Goal: Transaction & Acquisition: Obtain resource

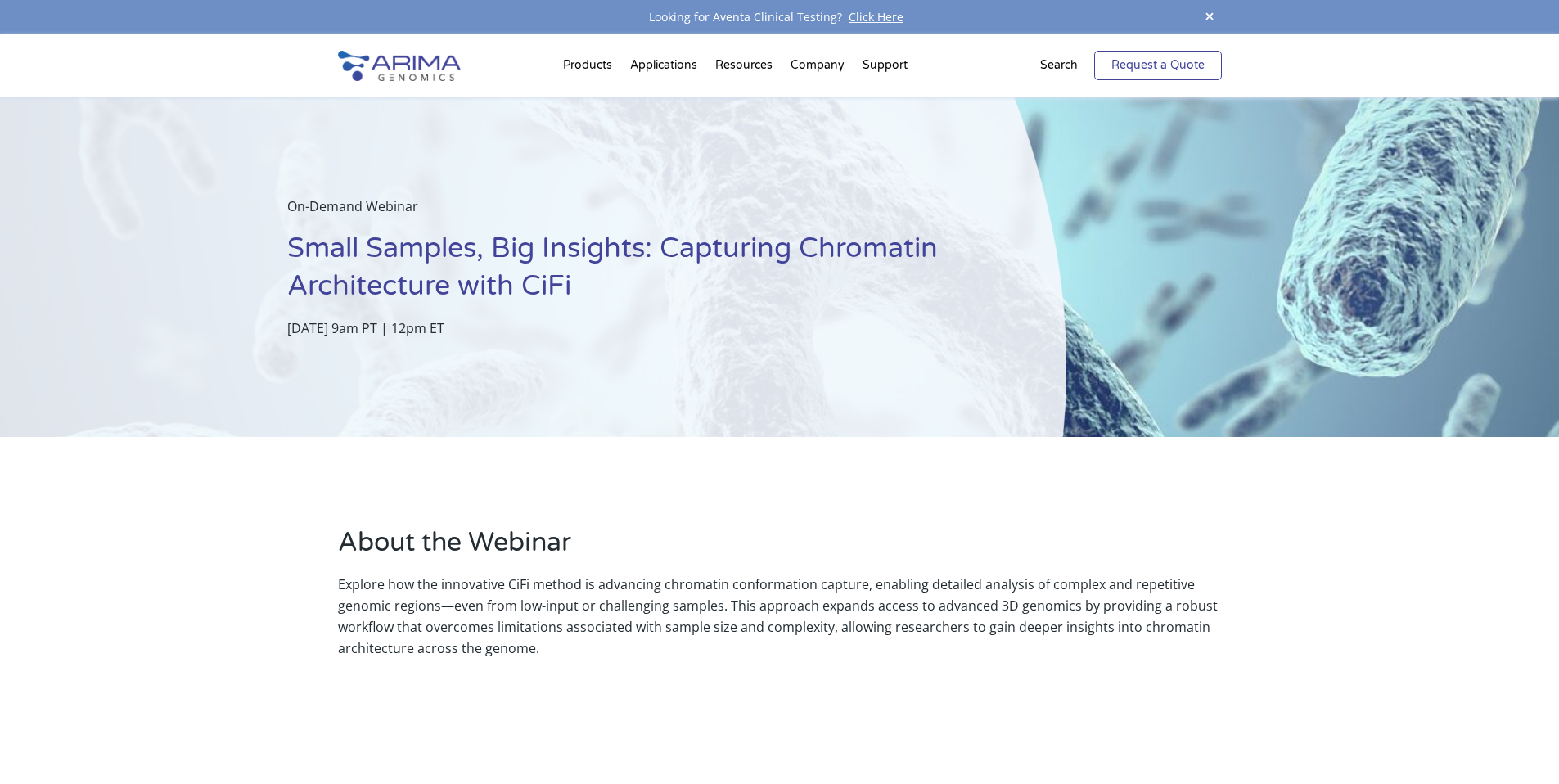
click at [1150, 74] on link "Request a Quote" at bounding box center [1158, 65] width 128 height 29
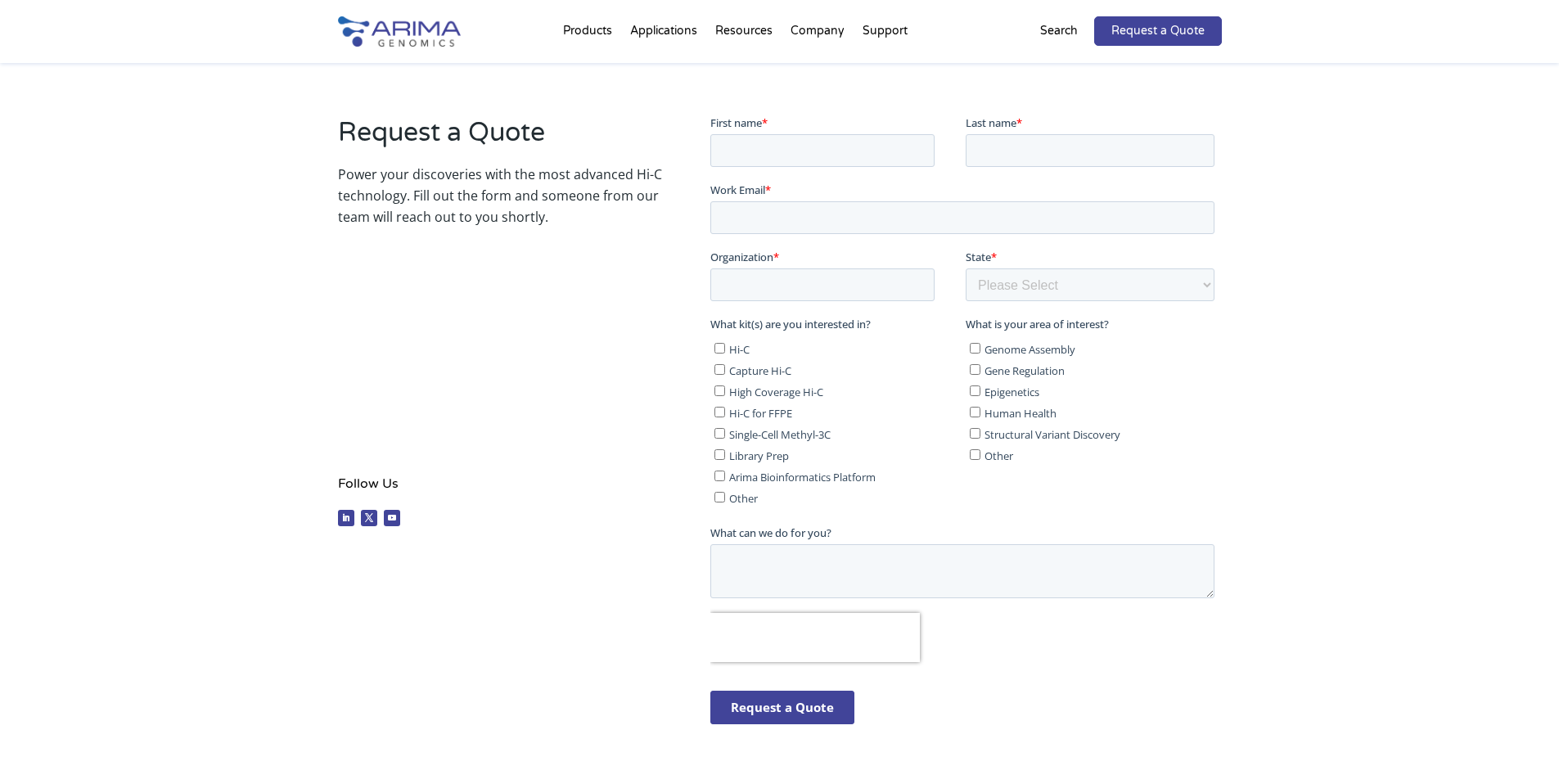
scroll to position [261, 0]
click at [716, 496] on input "Other" at bounding box center [720, 495] width 11 height 11
checkbox input "true"
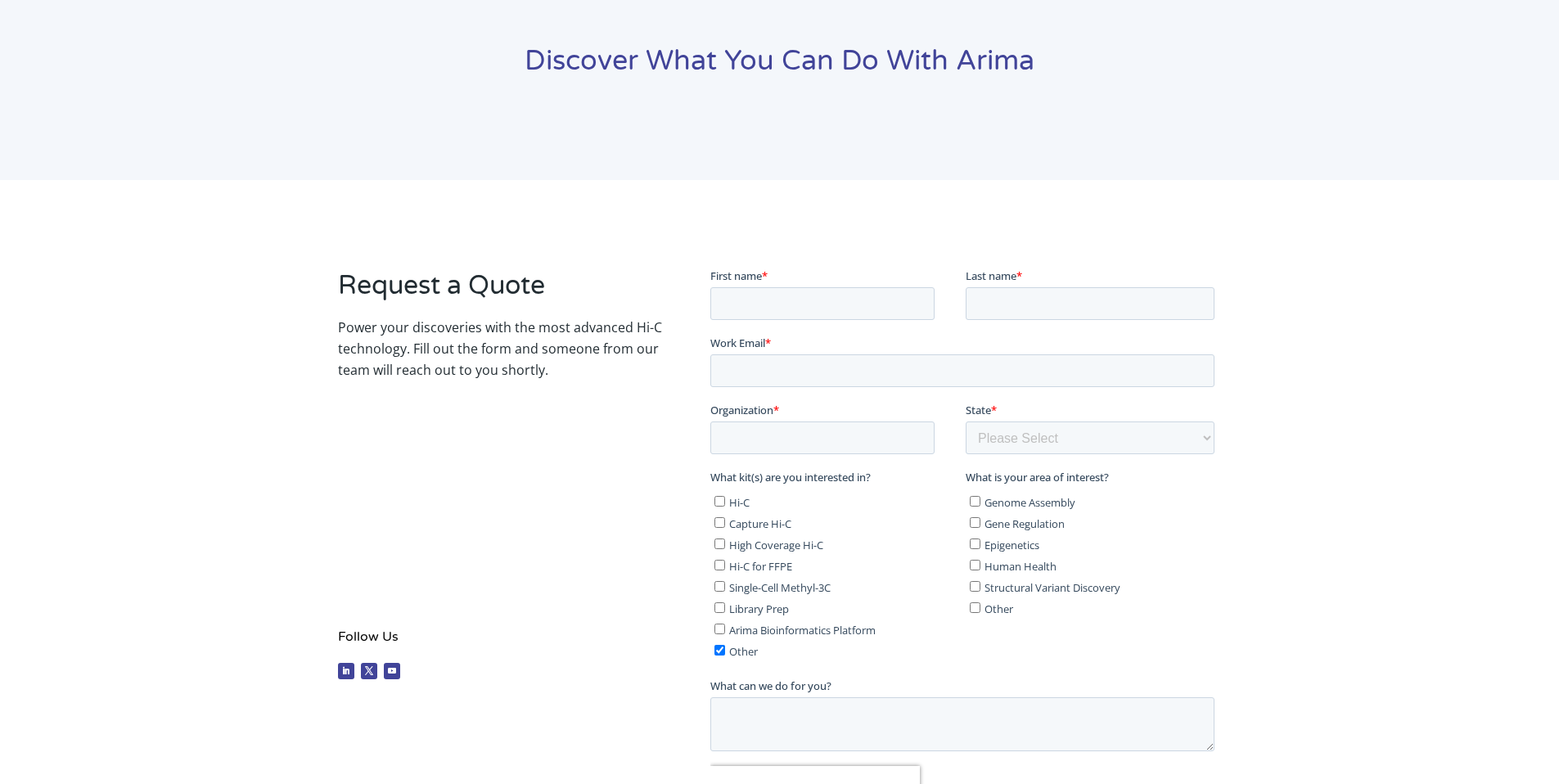
scroll to position [0, 0]
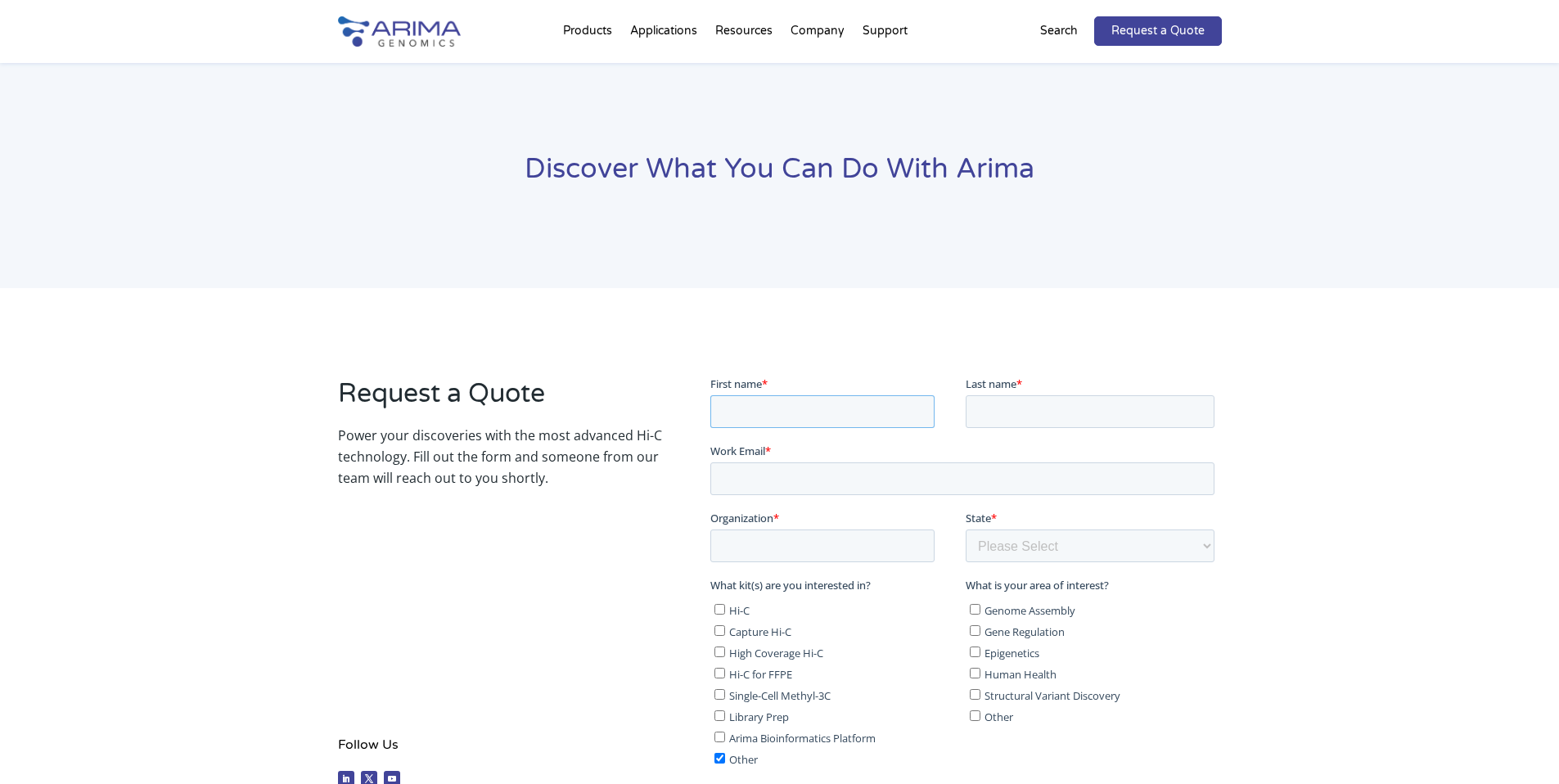
click at [737, 412] on input "First name *" at bounding box center [822, 410] width 224 height 33
type input "Biswajit"
type input "Ghosh"
select select "Massachusetts"
click at [852, 556] on input "Organization *" at bounding box center [822, 545] width 224 height 33
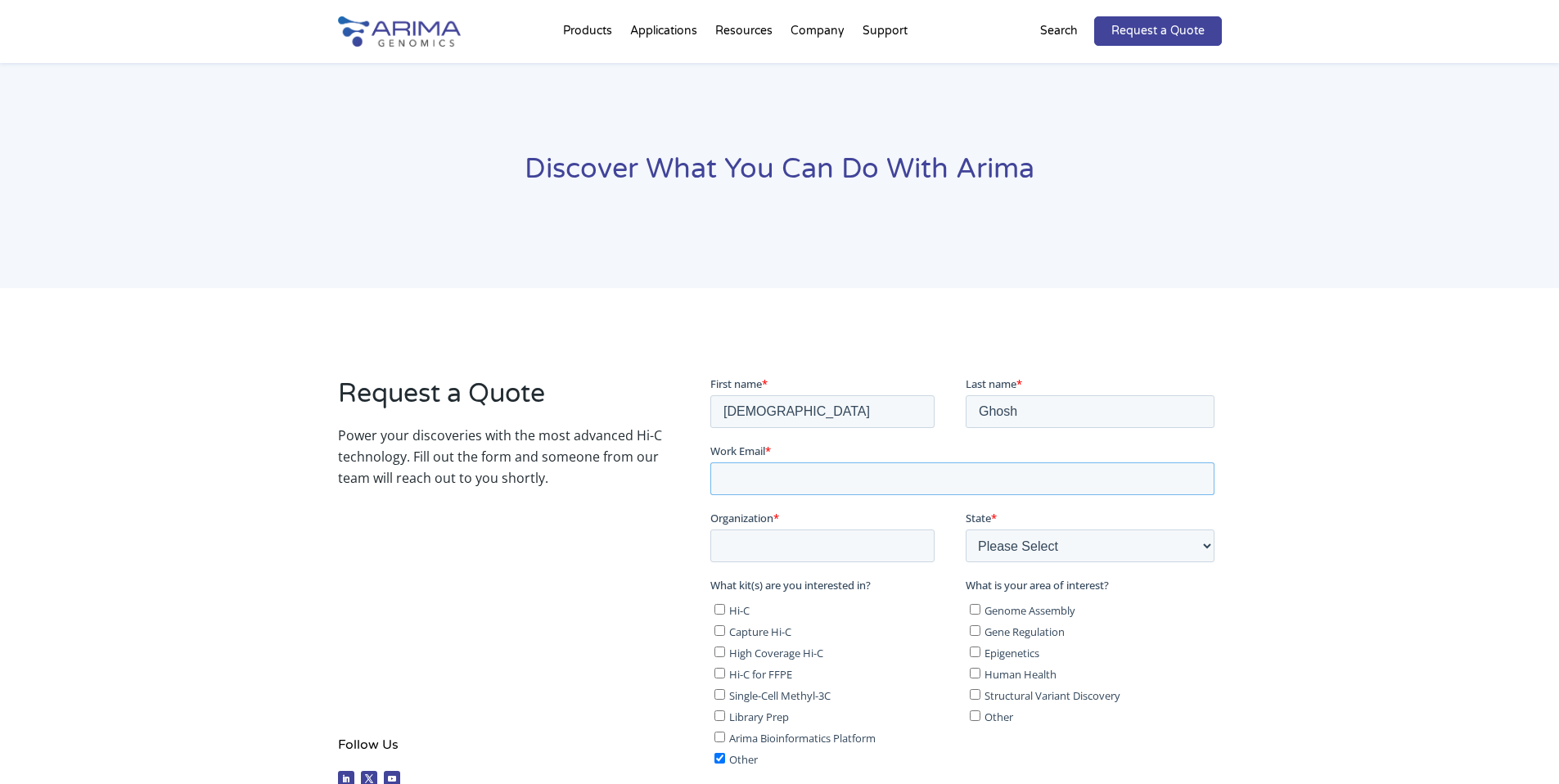
click at [837, 489] on input "Work Email *" at bounding box center [963, 477] width 504 height 33
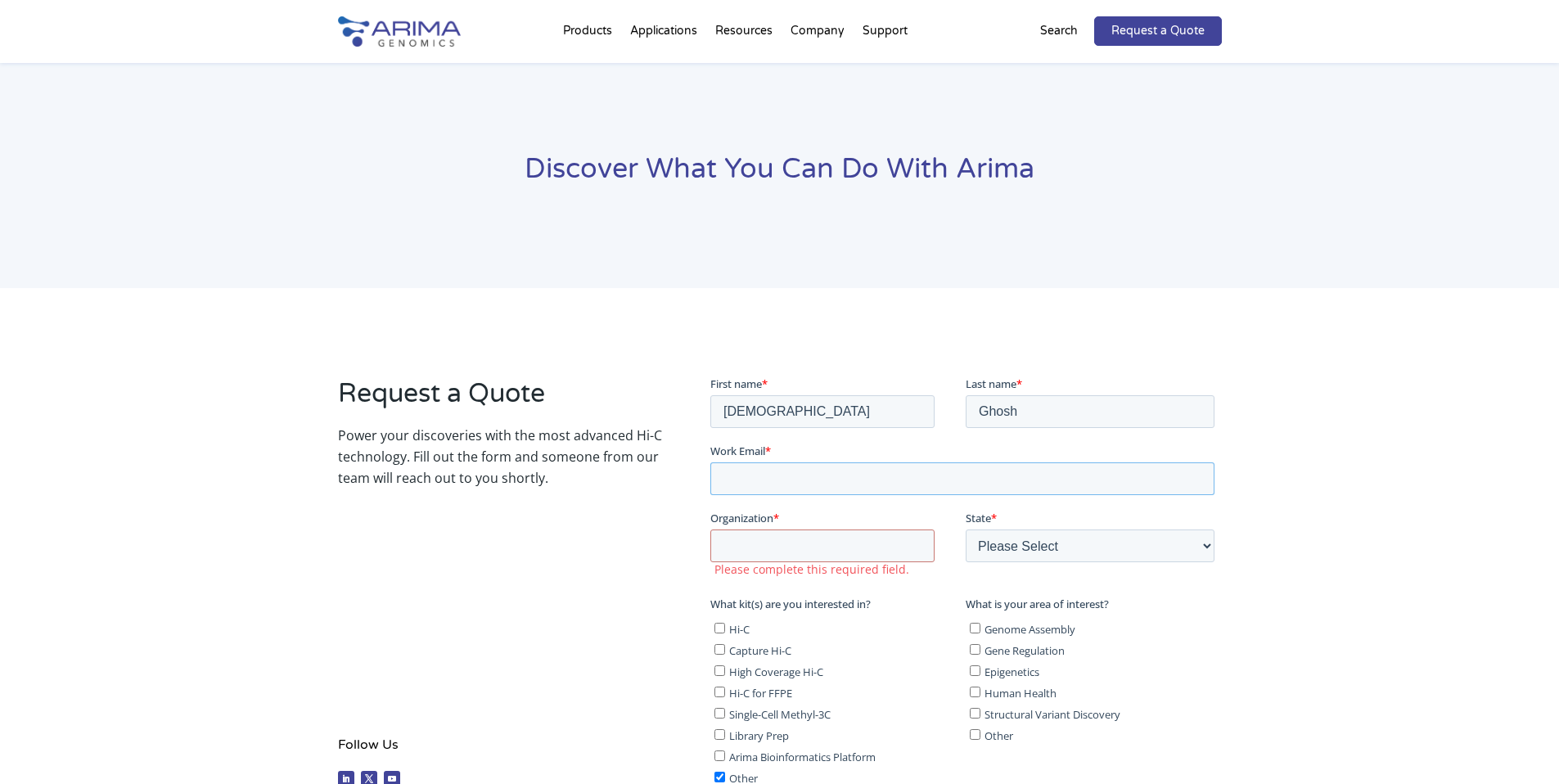
type input "[EMAIL_ADDRESS][DOMAIN_NAME]"
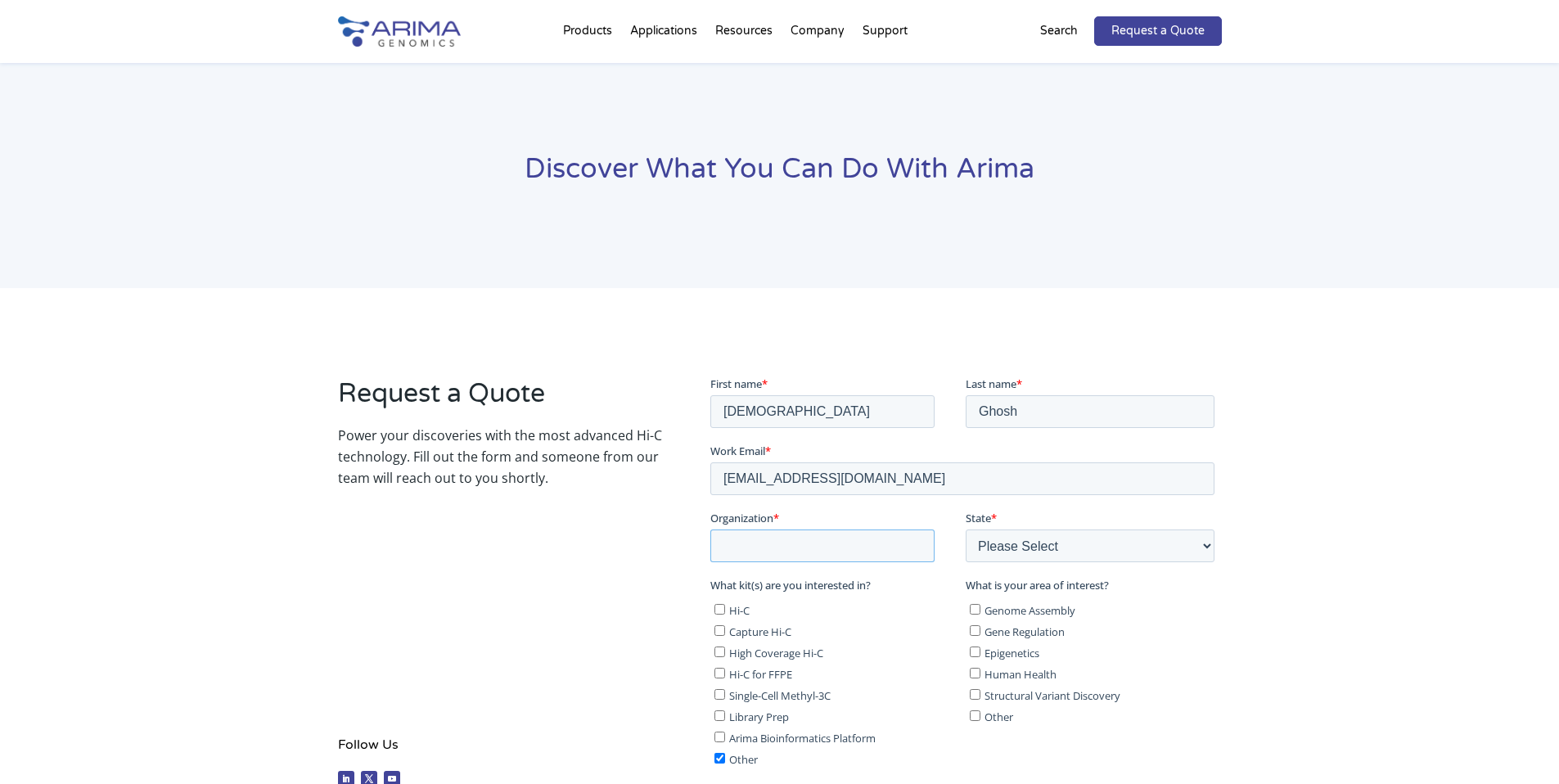
click at [806, 548] on input "Organization *" at bounding box center [822, 545] width 224 height 33
type input "Whitehead Institute, MIT"
click at [651, 614] on div "Request a Quote Power your discoveries with the most advanced Hi-C technology. …" at bounding box center [500, 586] width 324 height 420
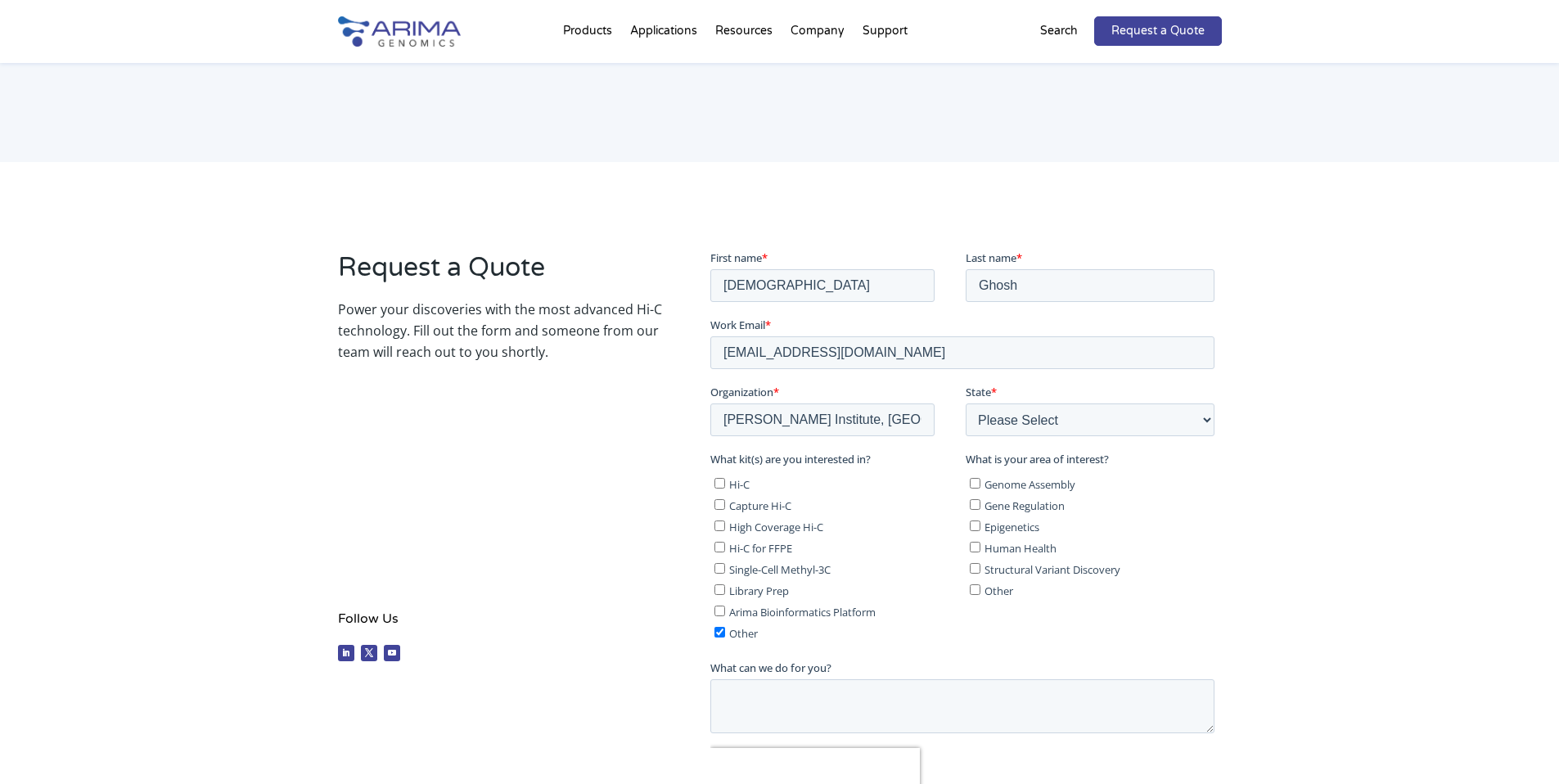
scroll to position [314, 0]
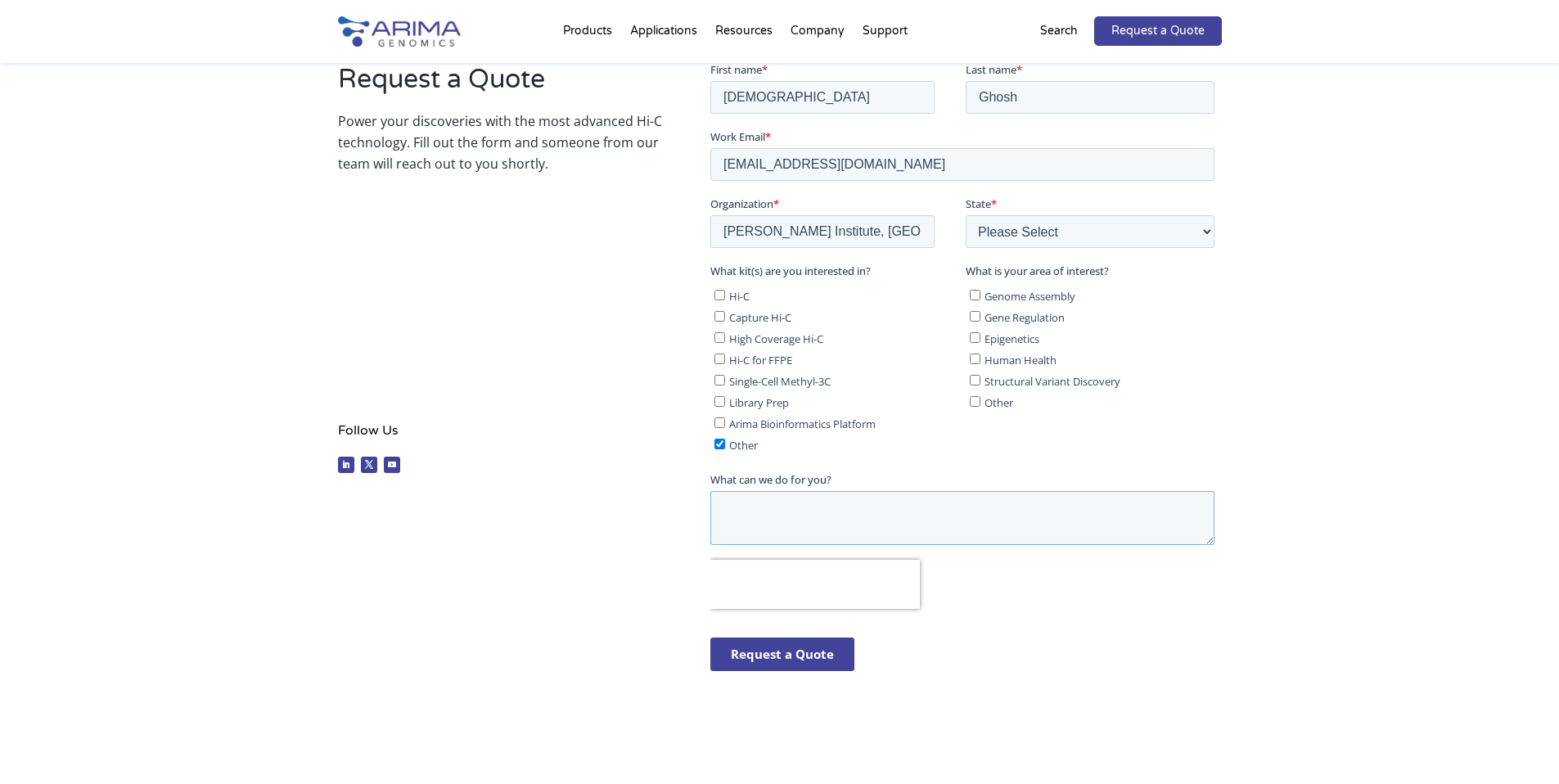
click at [816, 502] on textarea "What can we do for you?" at bounding box center [963, 516] width 504 height 54
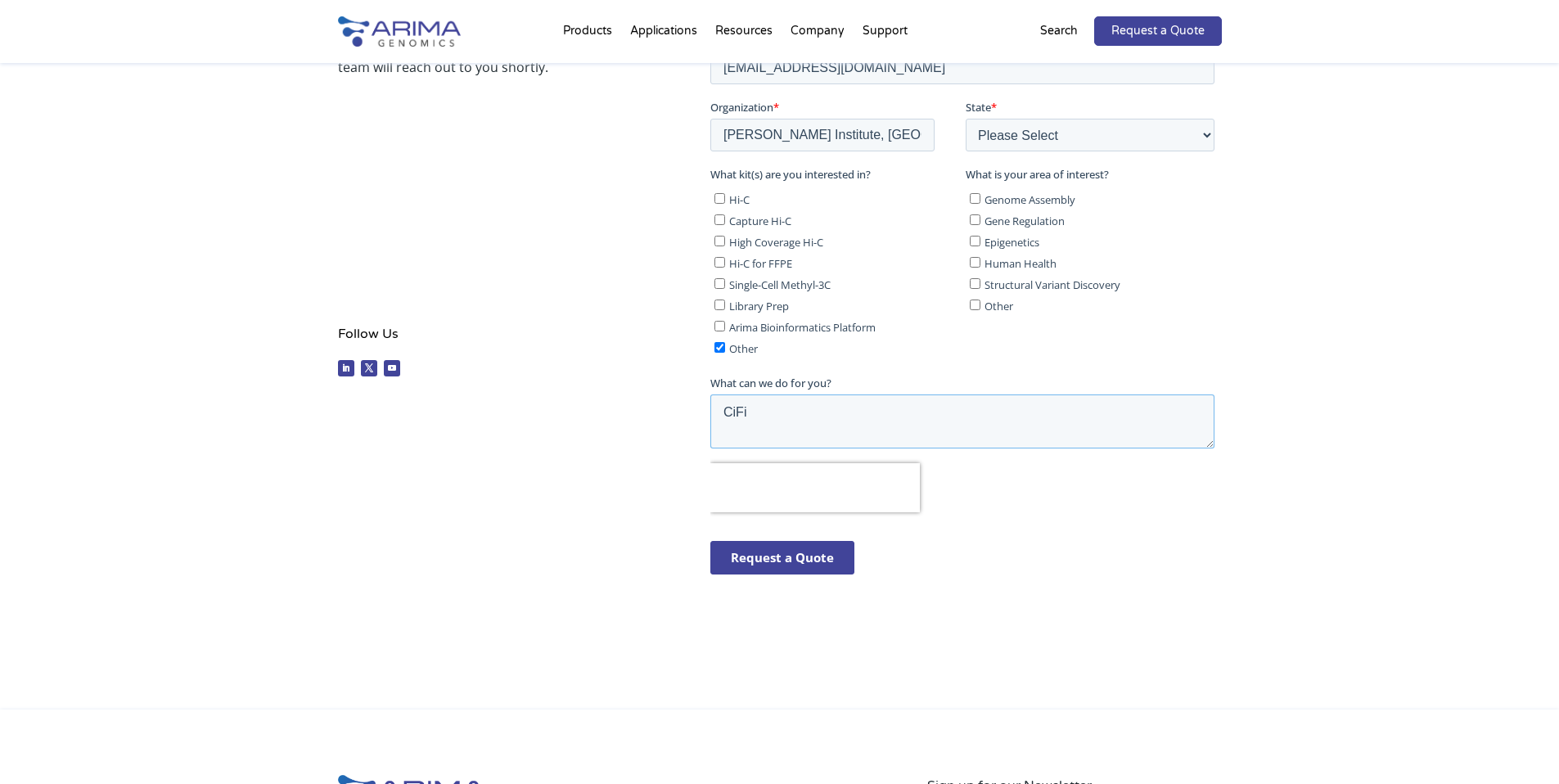
scroll to position [405, 0]
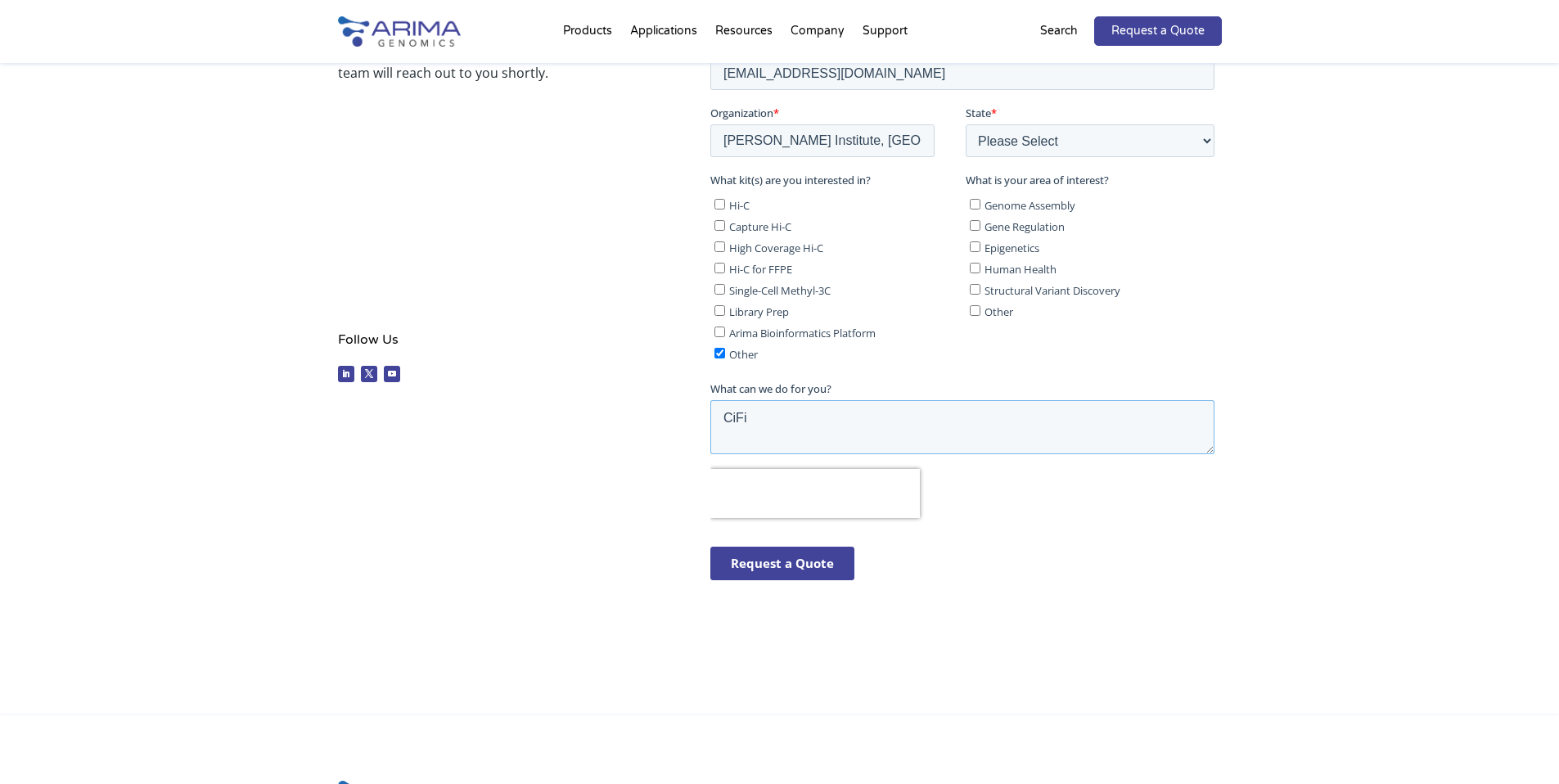
click at [724, 424] on textarea "CiFi" at bounding box center [963, 427] width 504 height 54
click at [1011, 413] on textarea "I was curious to know after attending the CiFi" at bounding box center [963, 427] width 504 height 54
paste textarea "chromatin conformation capture with low-input"
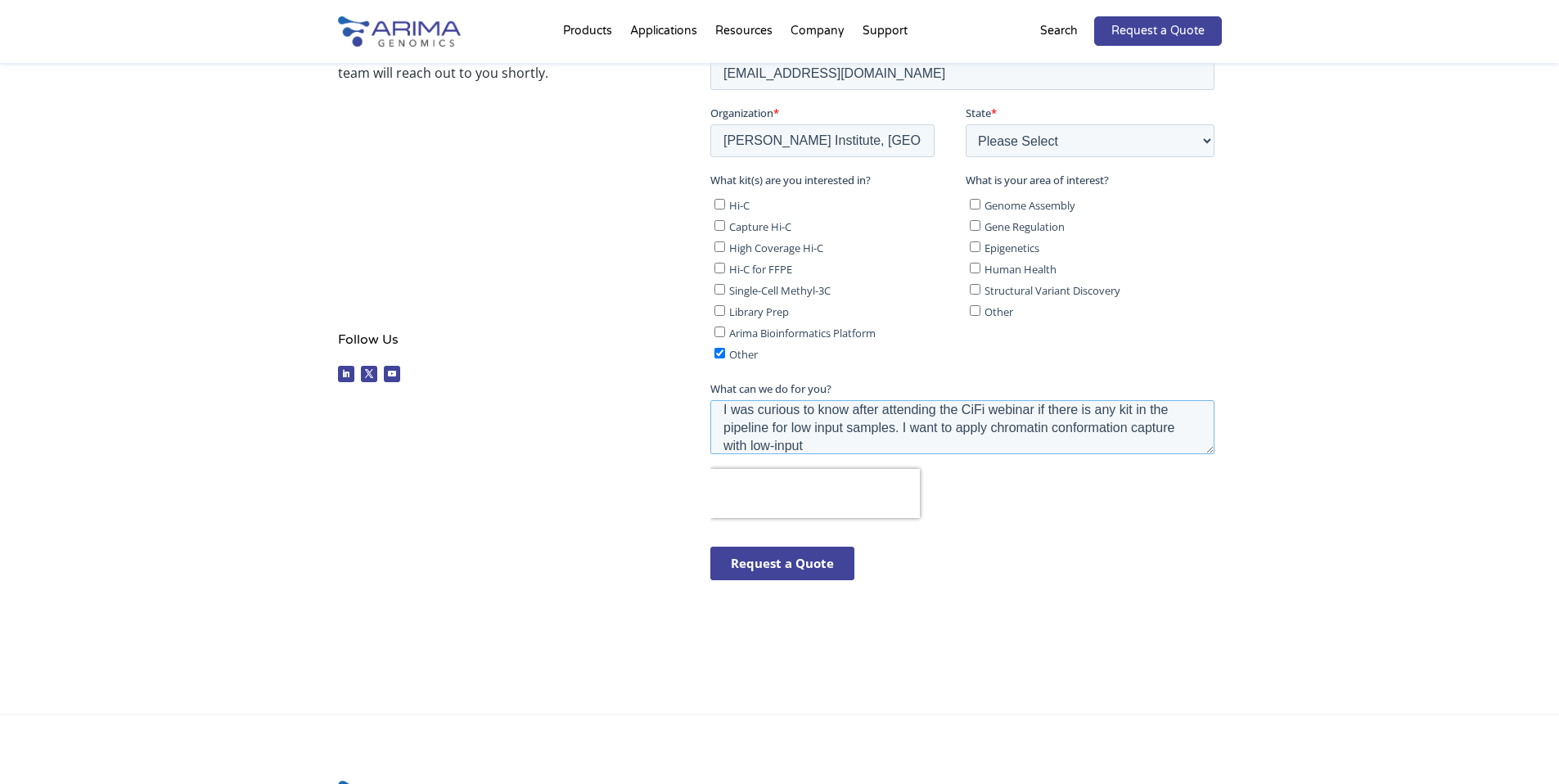
click at [1185, 428] on textarea "I was curious to know after attending the CiFi webinar if there is any kit in t…" at bounding box center [963, 427] width 504 height 54
drag, startPoint x: 823, startPoint y: 448, endPoint x: 800, endPoint y: 436, distance: 25.9
click at [800, 436] on textarea "I was curious to know after attending the CiFi webinar if there is any kit in t…" at bounding box center [963, 427] width 504 height 54
click at [870, 434] on textarea "I was curious to know after attending the CiFi webinar if there is any kit in t…" at bounding box center [963, 427] width 504 height 54
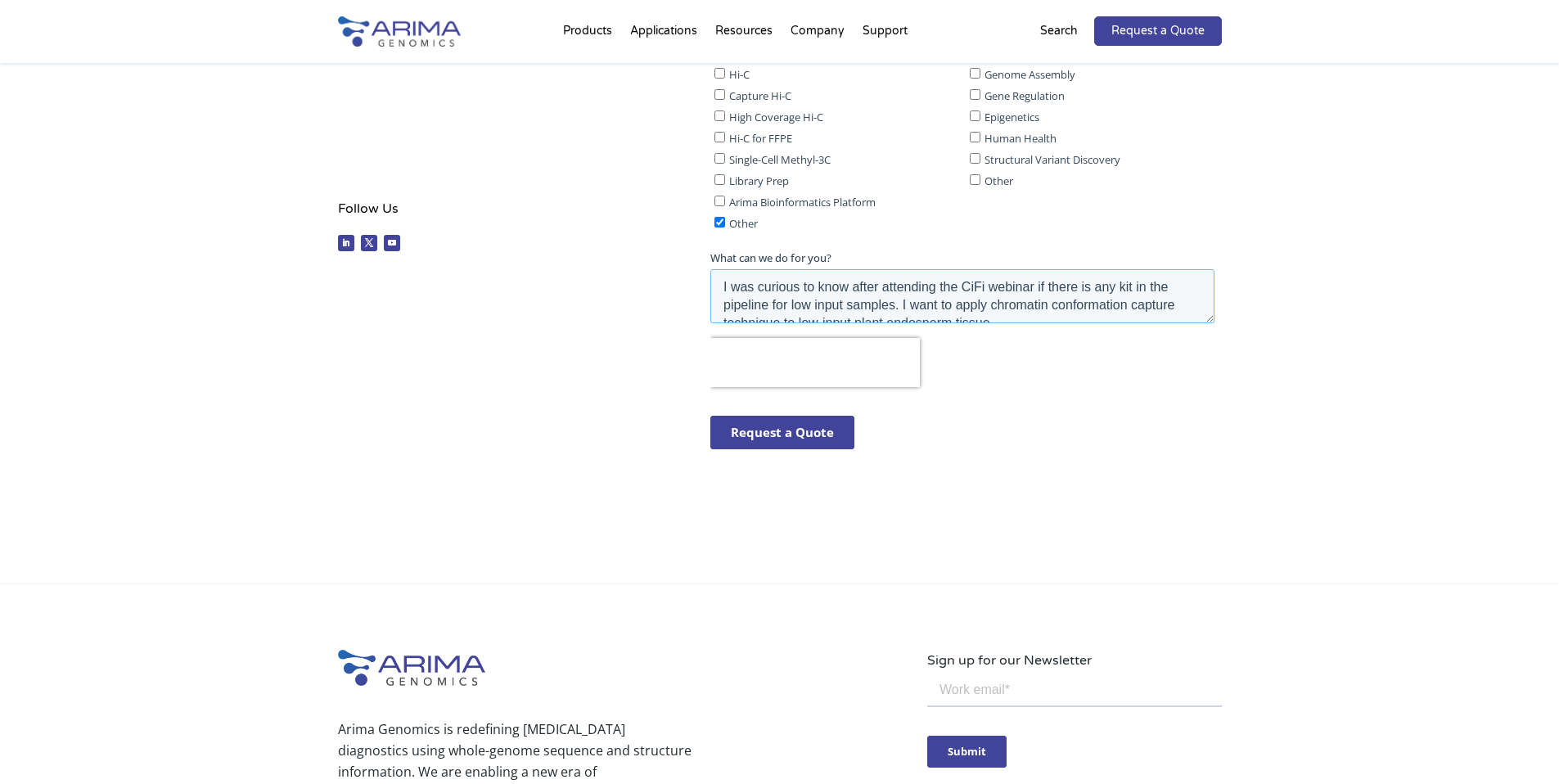
scroll to position [399, 0]
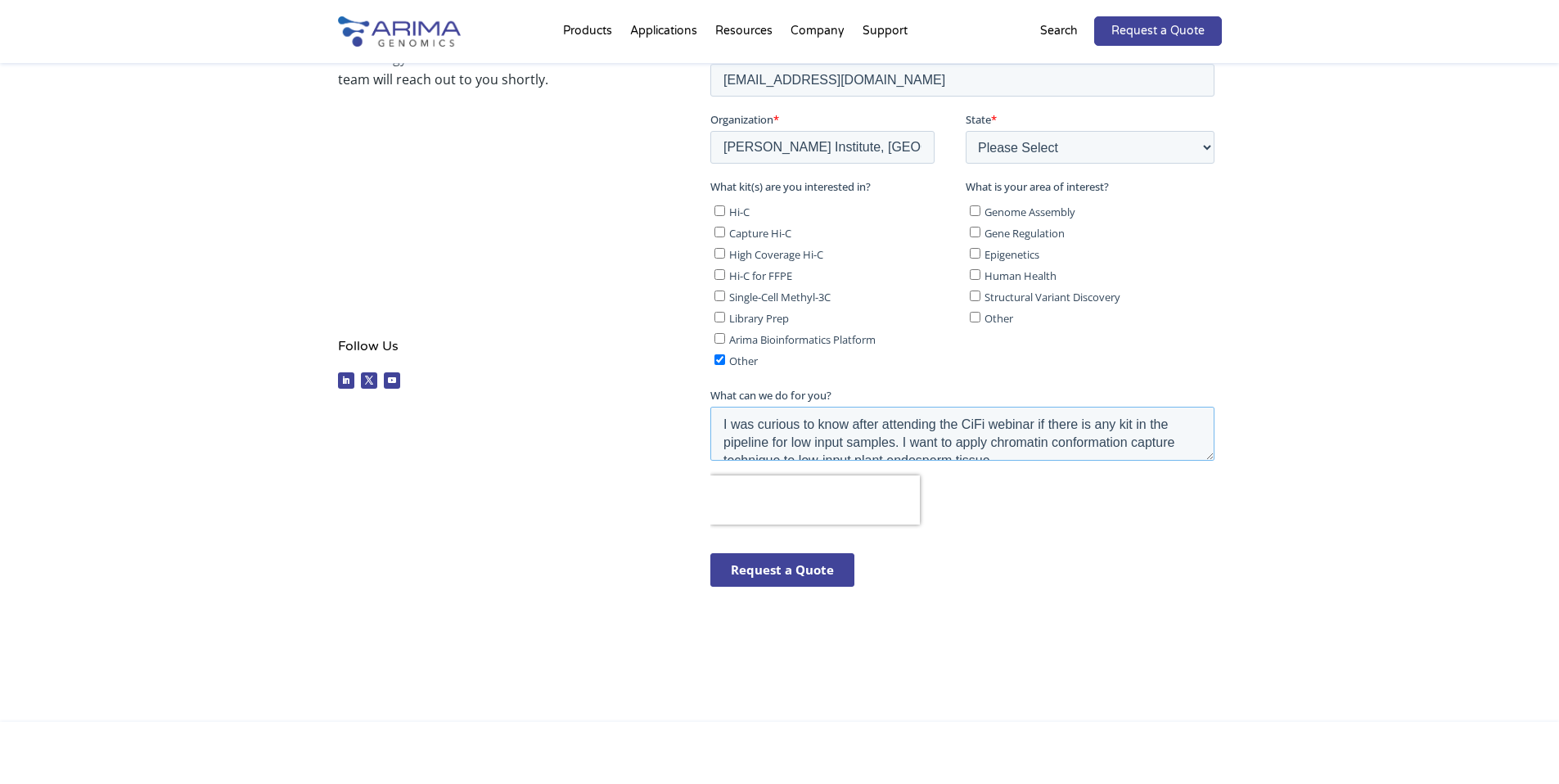
click at [721, 429] on textarea "I was curious to know after attending the CiFi webinar if there is any kit in t…" at bounding box center [963, 433] width 504 height 54
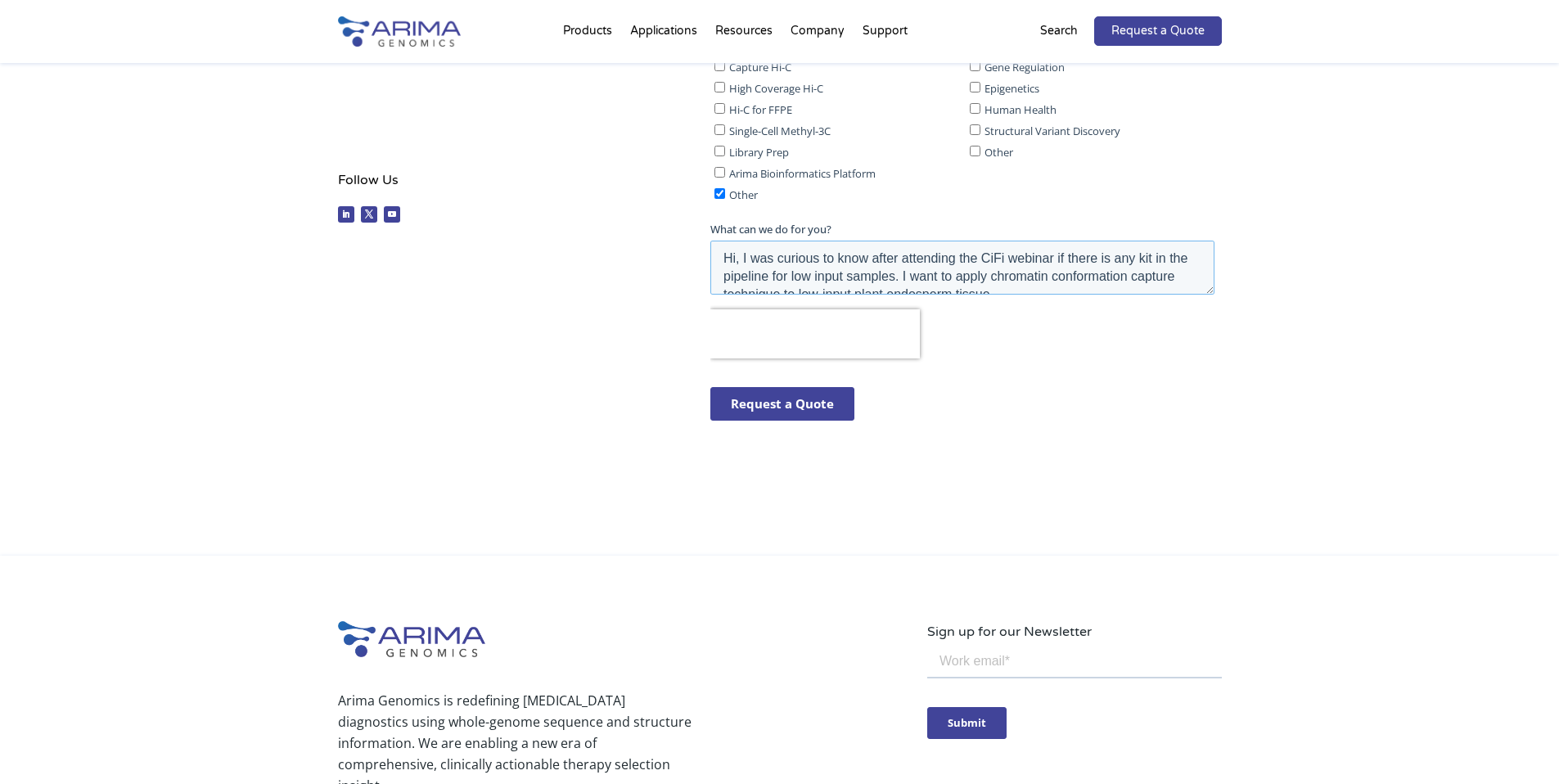
scroll to position [555, 0]
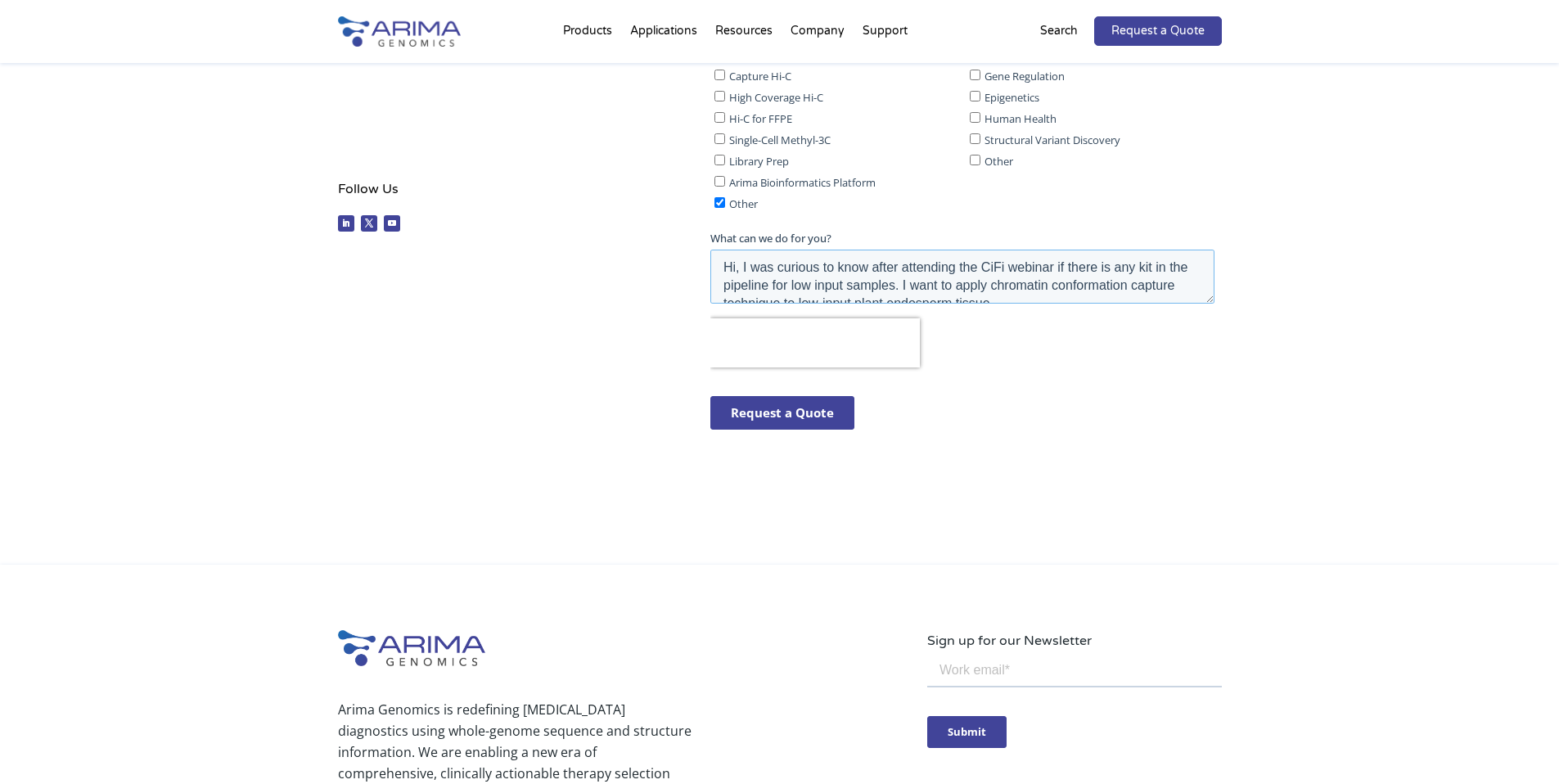
type textarea "Hi, I was curious to know after attending the CiFi webinar if there is any kit …"
click at [801, 405] on input "Request a Quote" at bounding box center [783, 413] width 144 height 34
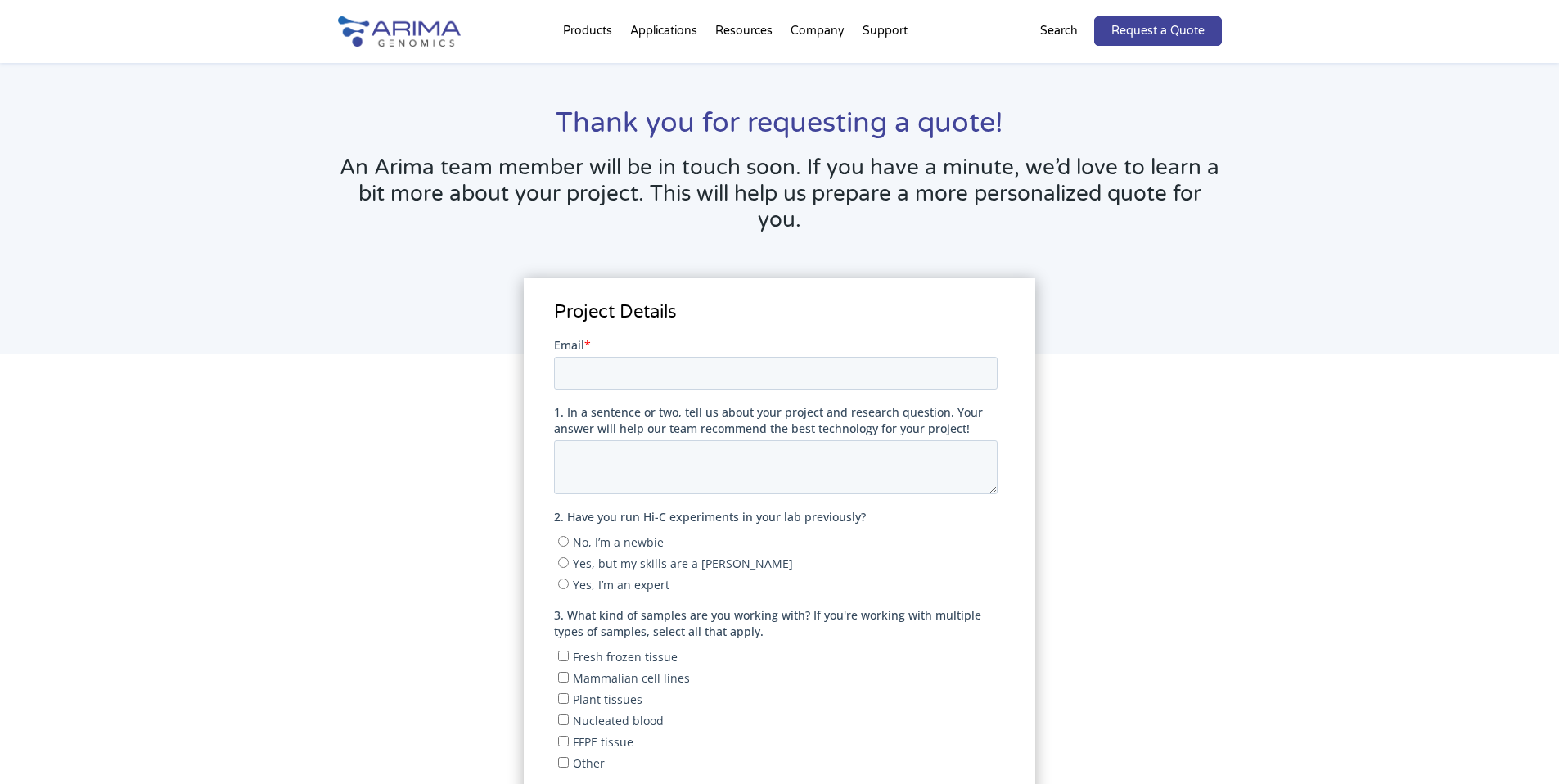
scroll to position [43, 0]
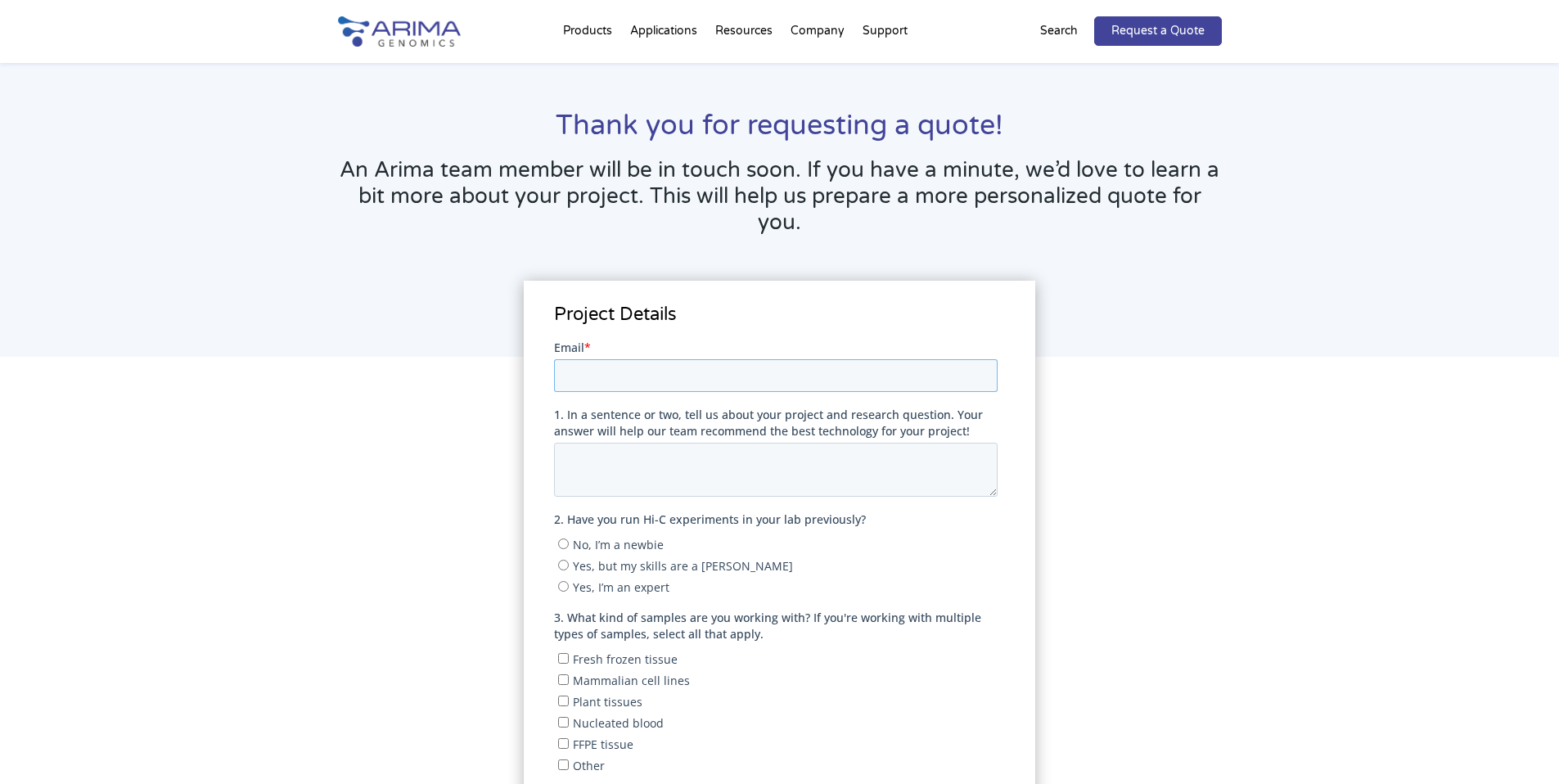
click at [705, 384] on input "Email *" at bounding box center [776, 374] width 443 height 33
type input "[EMAIL_ADDRESS][DOMAIN_NAME]"
click at [672, 465] on textarea "1. In a sentence or two, tell us about your project and research question. Your…" at bounding box center [776, 469] width 443 height 54
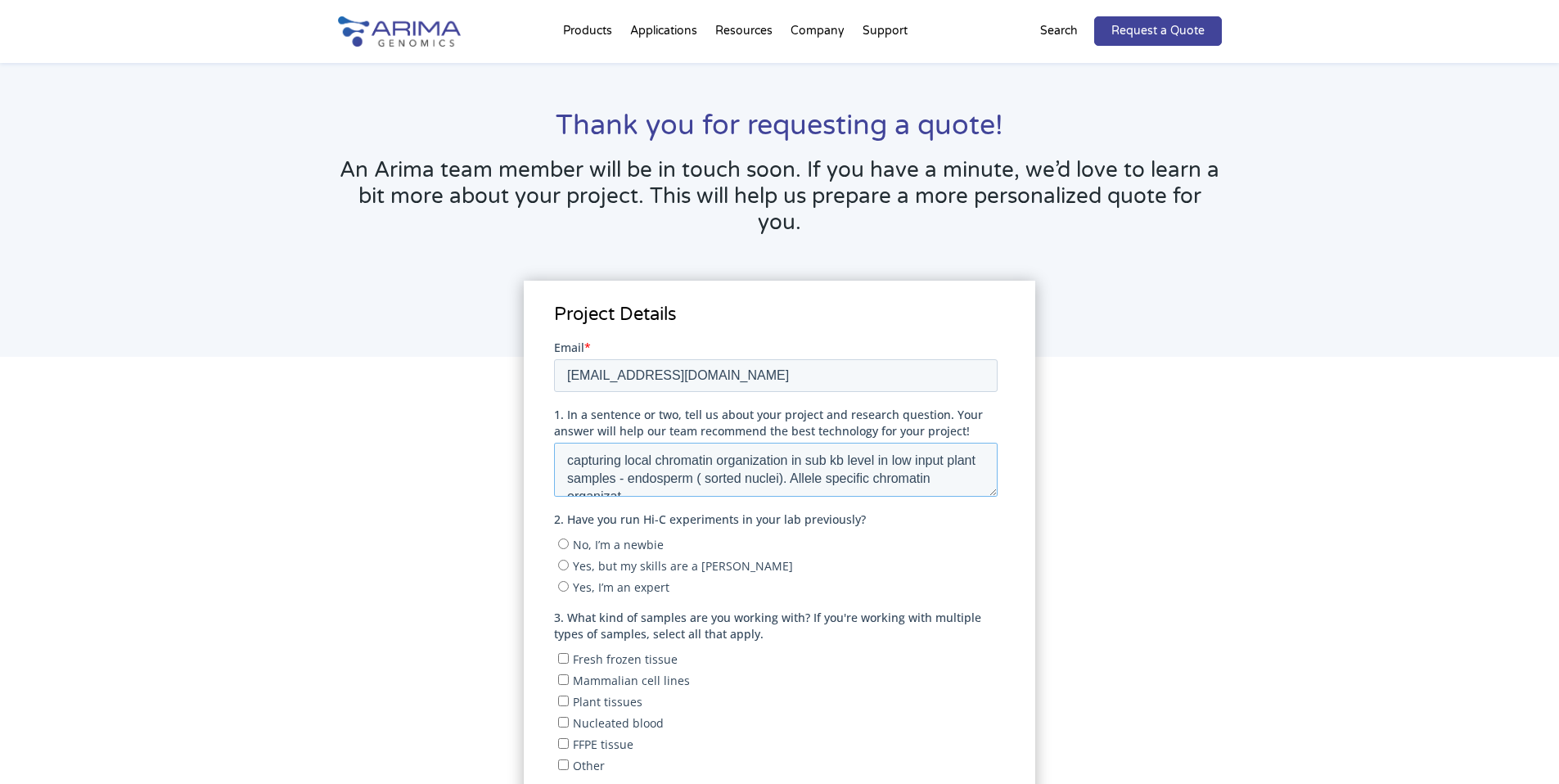
scroll to position [8, 0]
type textarea "capturing local chromatin organization in sub kb level in low input plant sampl…"
click at [565, 563] on input "Yes, but my skills are a [PERSON_NAME]" at bounding box center [564, 564] width 11 height 11
radio input "true"
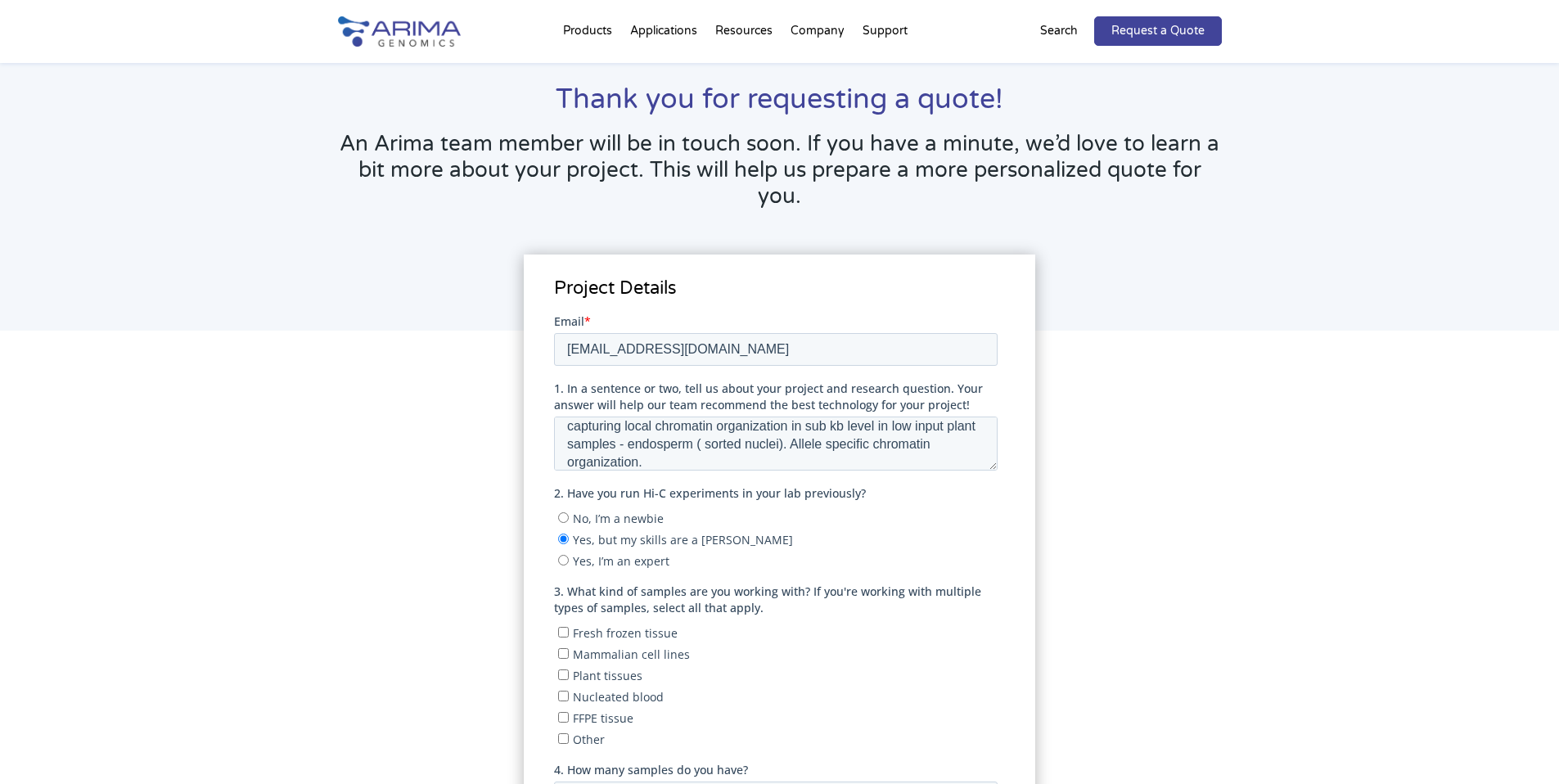
scroll to position [74, 0]
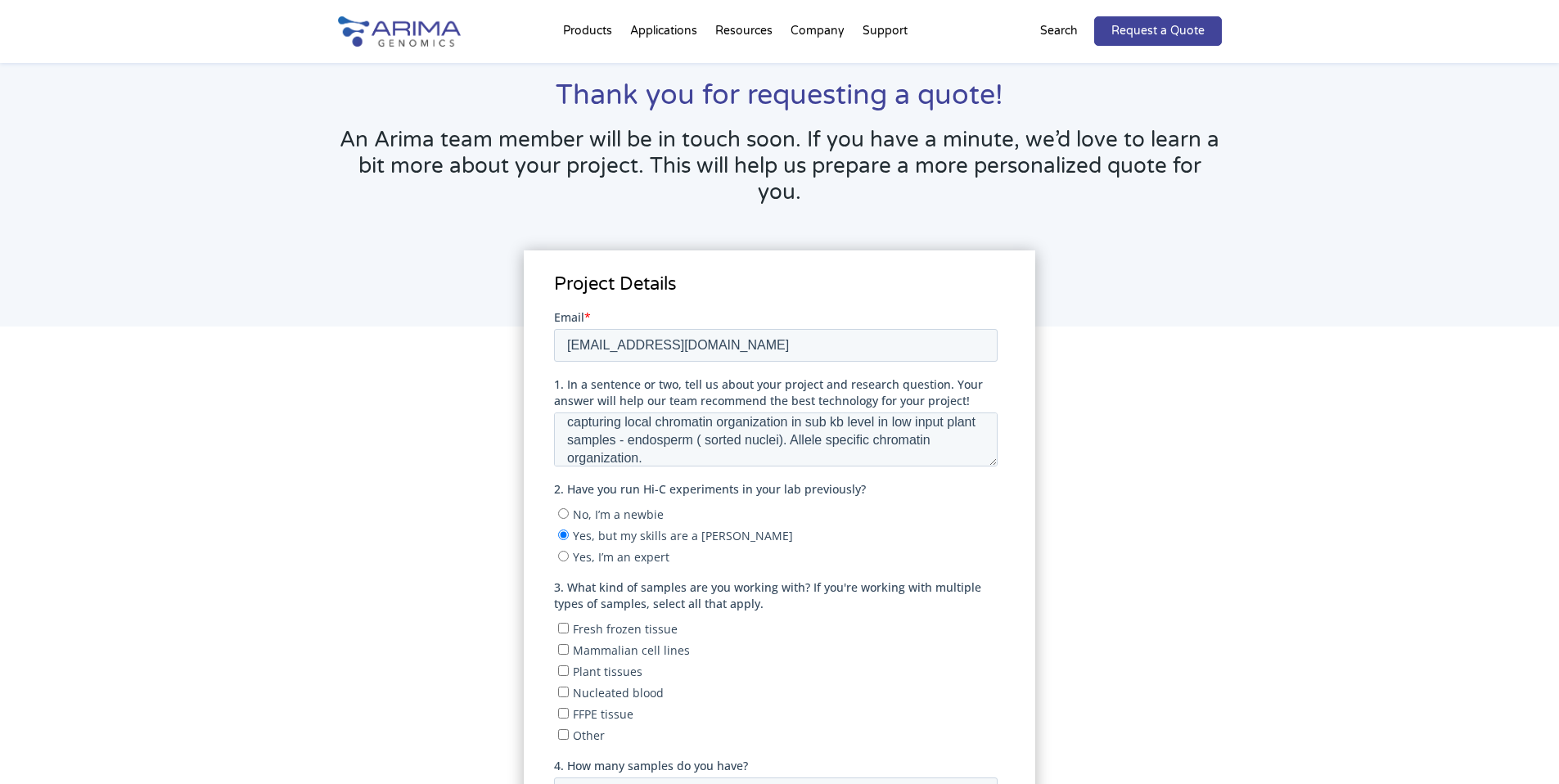
click at [564, 668] on input "Plant tissues" at bounding box center [564, 670] width 11 height 11
checkbox input "true"
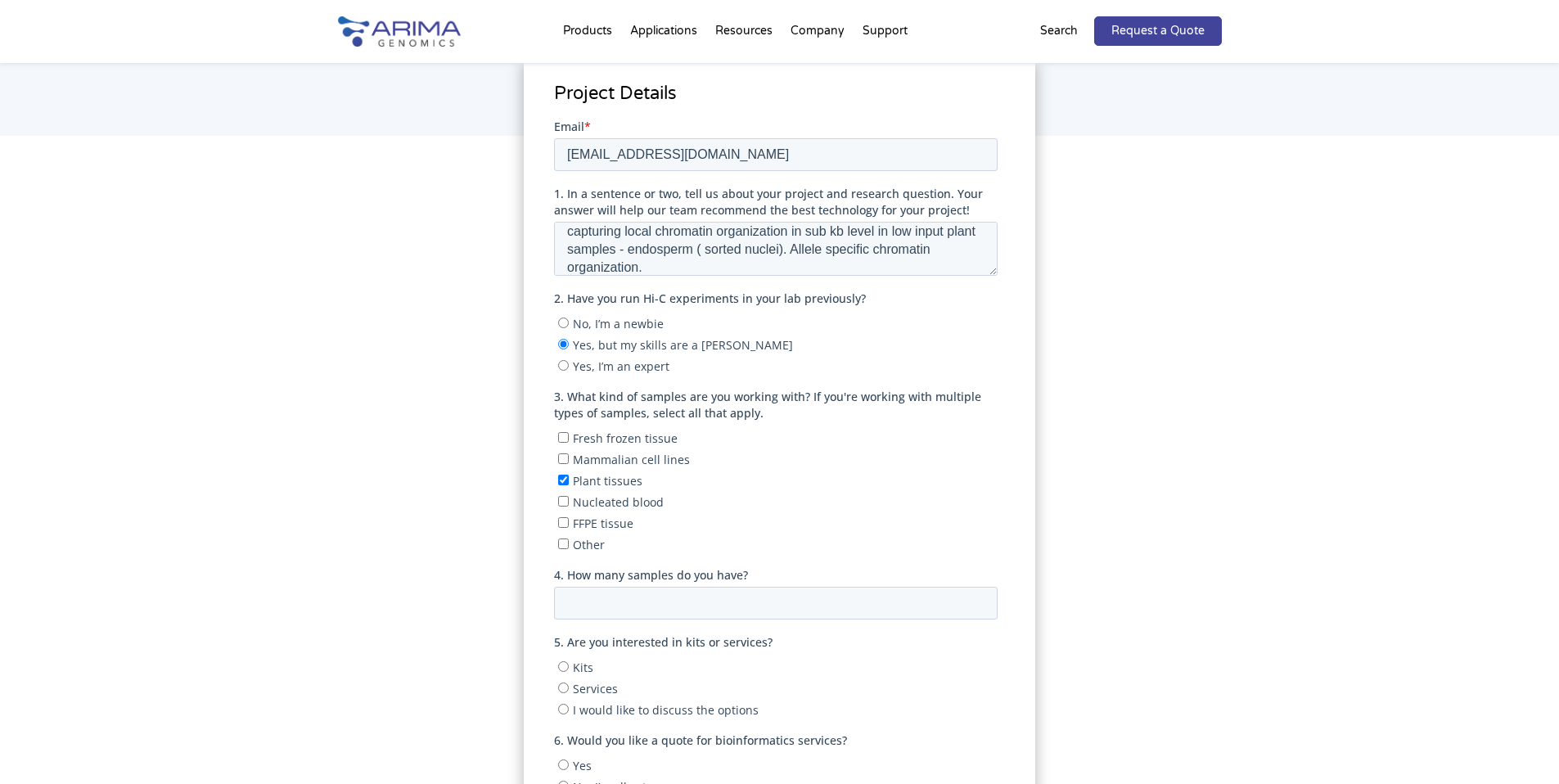
scroll to position [307, 0]
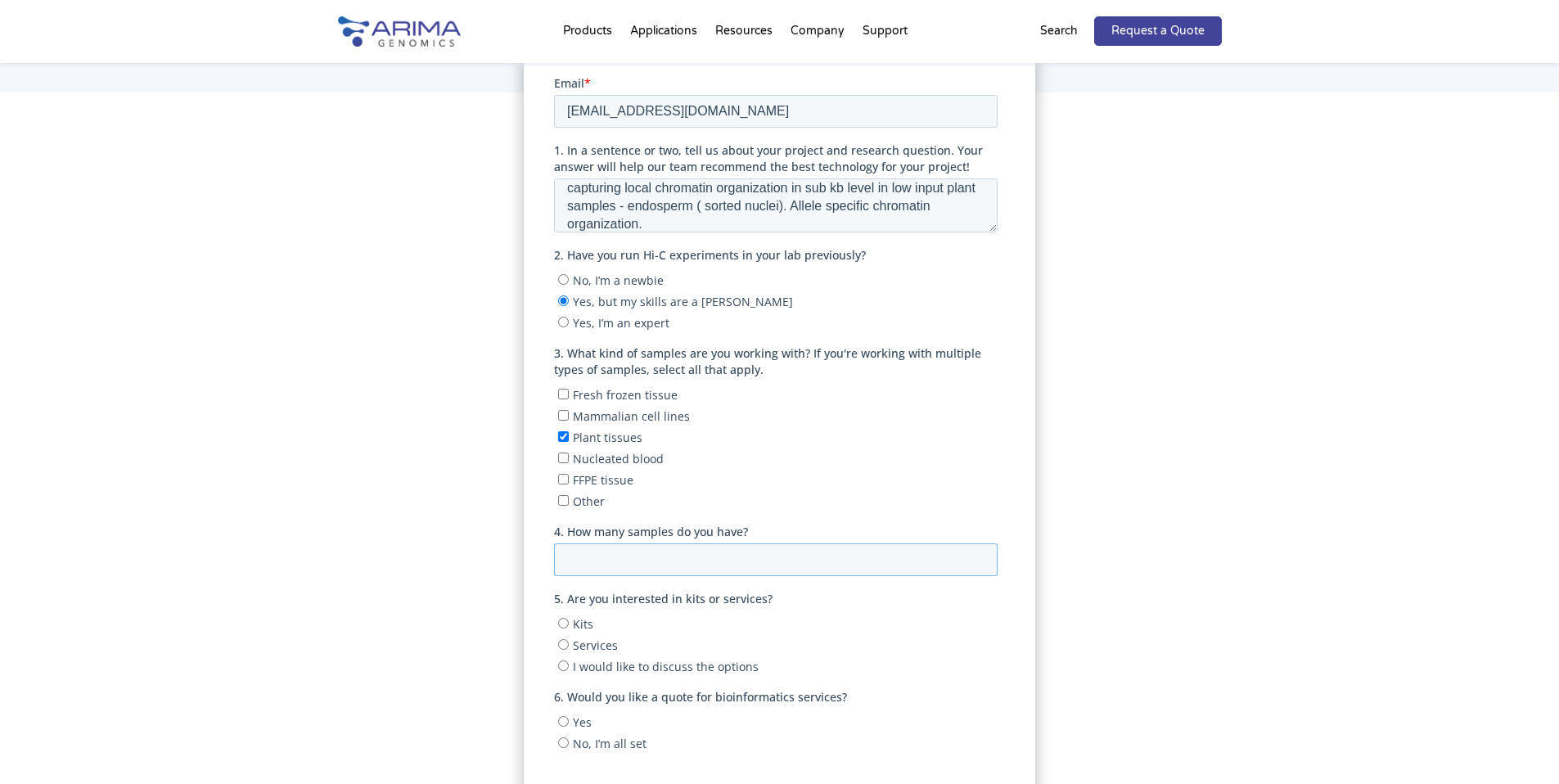
click at [705, 556] on input "4. How many samples do you have?" at bounding box center [776, 558] width 443 height 33
click at [976, 551] on input "1" at bounding box center [776, 558] width 443 height 33
click at [976, 551] on input "2" at bounding box center [776, 558] width 443 height 33
click at [976, 551] on input "3" at bounding box center [776, 558] width 443 height 33
type input "4"
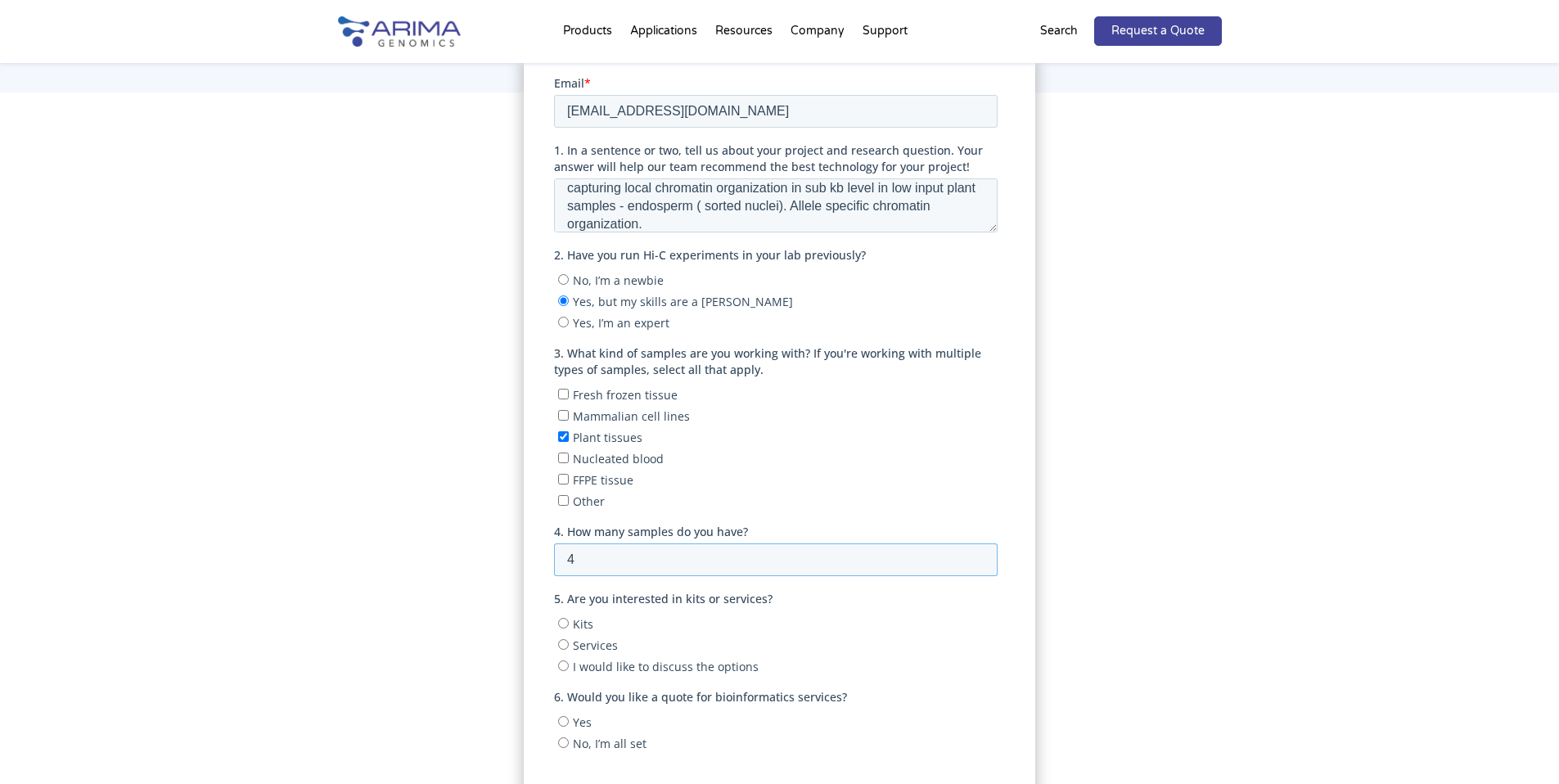
click at [976, 551] on input "4" at bounding box center [776, 558] width 443 height 33
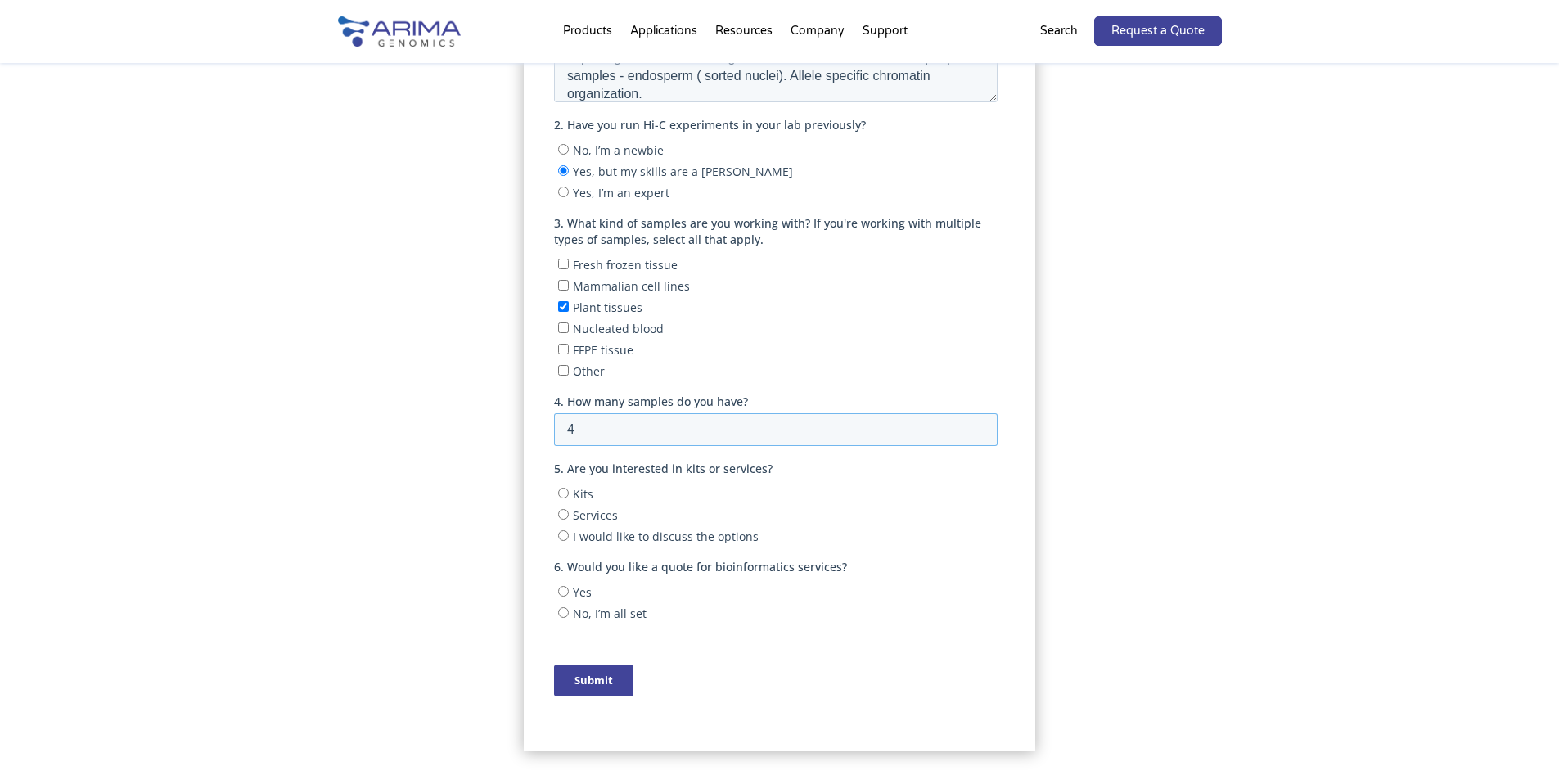
scroll to position [443, 0]
click at [564, 525] on input "I would like to discuss the options" at bounding box center [564, 531] width 11 height 11
radio input "true"
click at [977, 417] on input "5" at bounding box center [776, 424] width 443 height 33
type input "6"
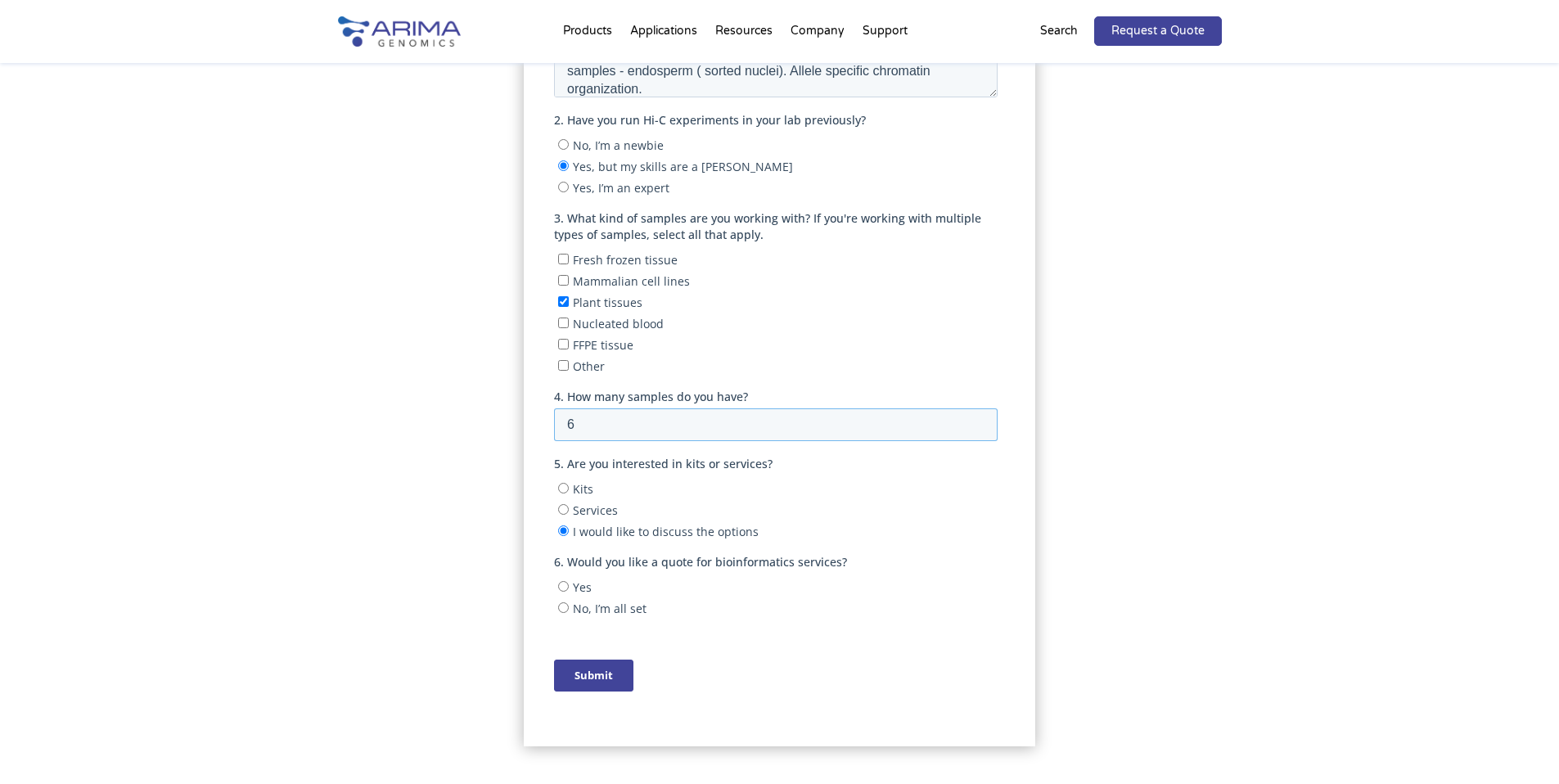
click at [977, 417] on input "6" at bounding box center [776, 424] width 443 height 33
click at [587, 665] on input "Submit" at bounding box center [594, 675] width 80 height 32
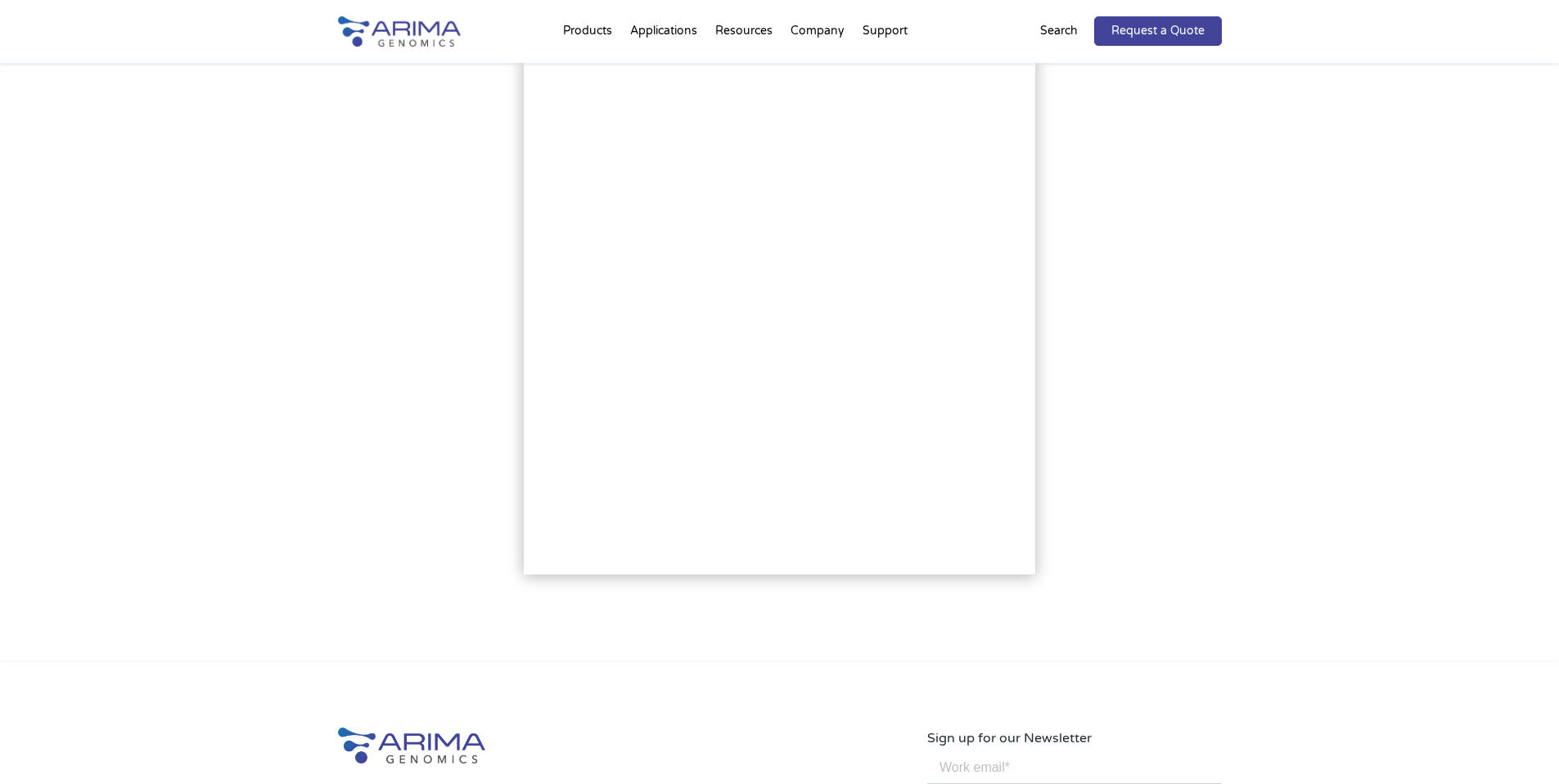
scroll to position [0, 0]
